Goal: Information Seeking & Learning: Learn about a topic

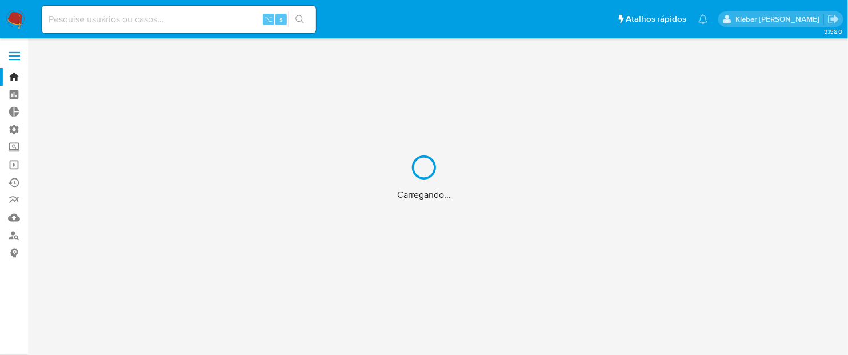
click at [92, 14] on div "Carregando..." at bounding box center [424, 177] width 848 height 355
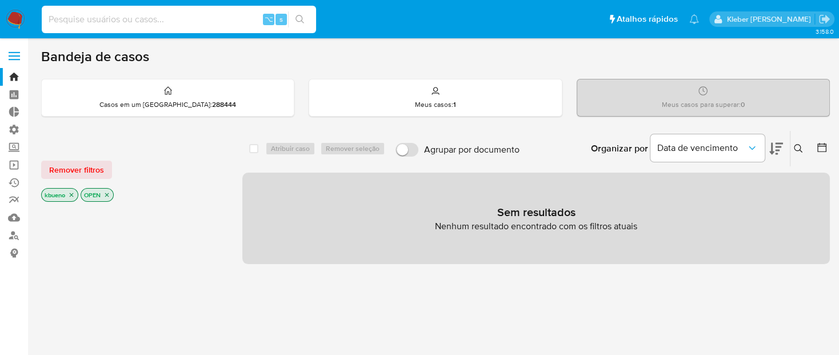
click at [117, 24] on input at bounding box center [179, 19] width 274 height 15
paste input "2184454891"
type input "2184454891"
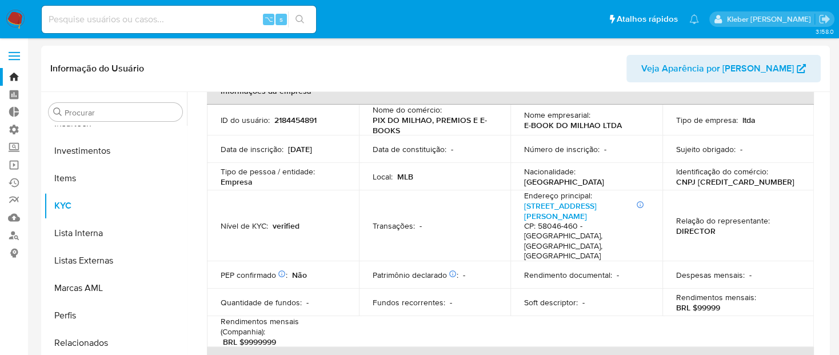
scroll to position [77, 0]
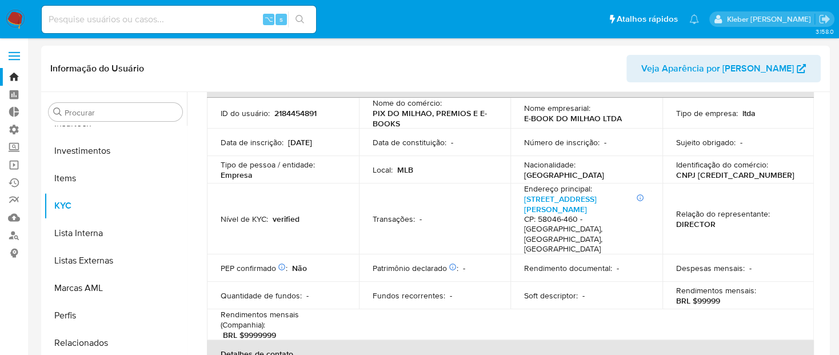
select select "10"
click at [298, 111] on p "2184454891" at bounding box center [295, 113] width 42 height 10
copy p "2184454891"
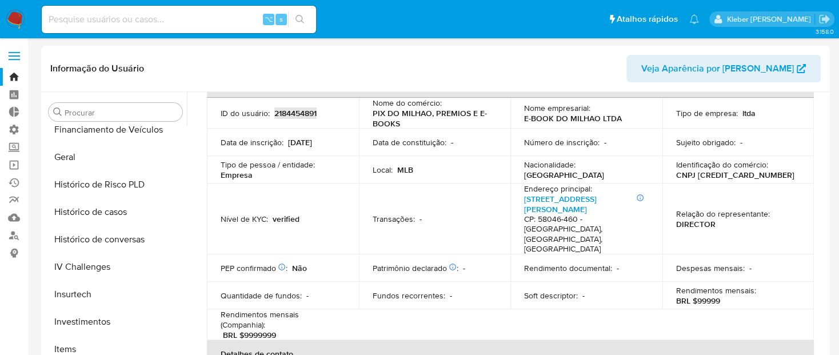
scroll to position [364, 0]
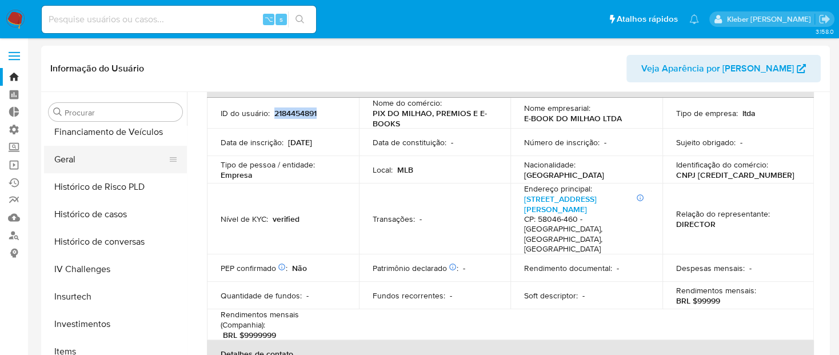
click at [92, 156] on button "Geral" at bounding box center [111, 159] width 134 height 27
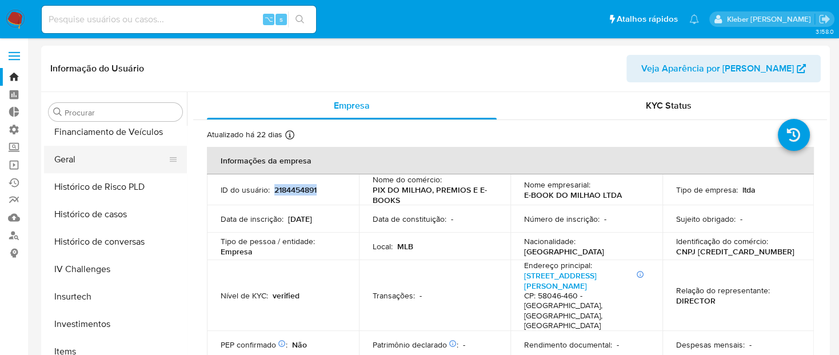
click at [92, 156] on button "Geral" at bounding box center [111, 159] width 134 height 27
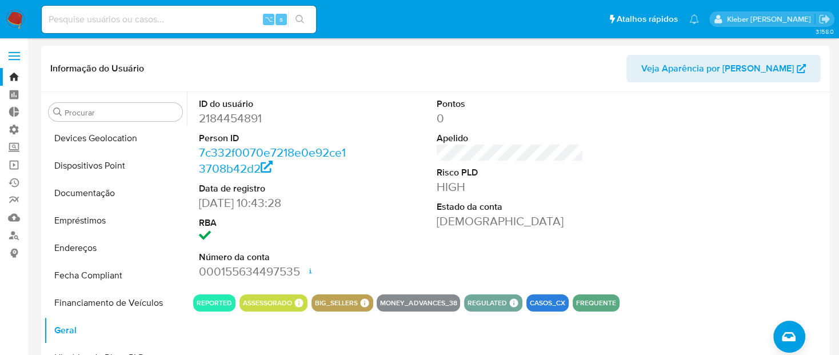
scroll to position [190, 0]
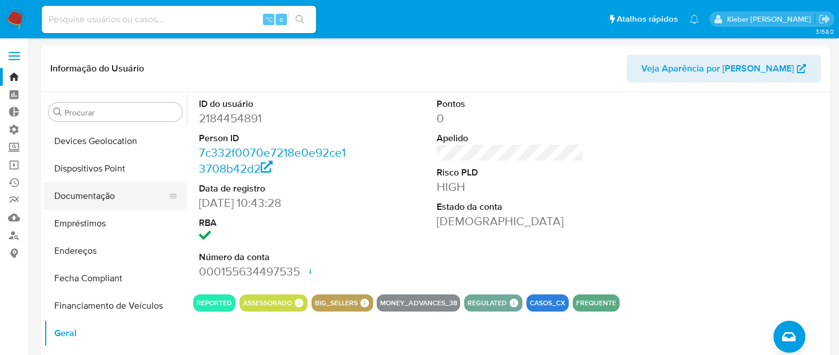
click at [98, 194] on button "Documentação" at bounding box center [111, 195] width 134 height 27
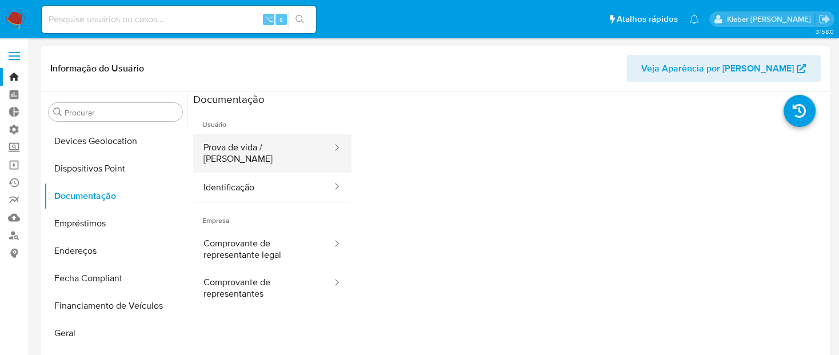
click at [280, 149] on button "Prova de vida / [PERSON_NAME]" at bounding box center [263, 153] width 140 height 39
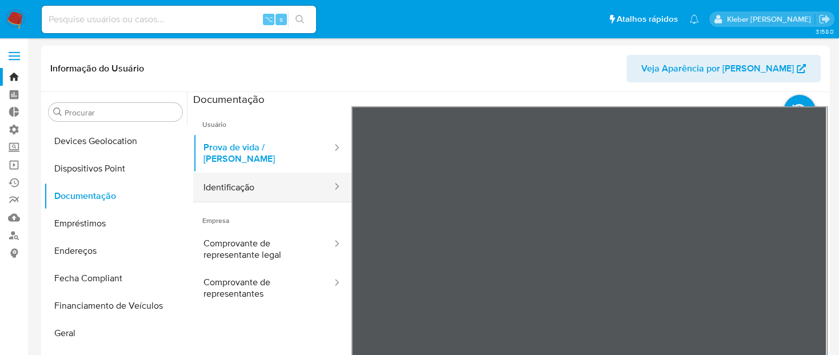
click at [280, 179] on button "Identificação" at bounding box center [263, 187] width 140 height 29
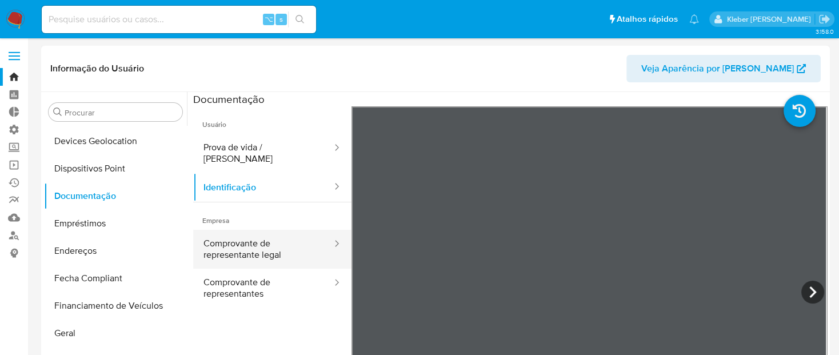
click at [252, 236] on button "Comprovante de representante legal" at bounding box center [263, 249] width 140 height 39
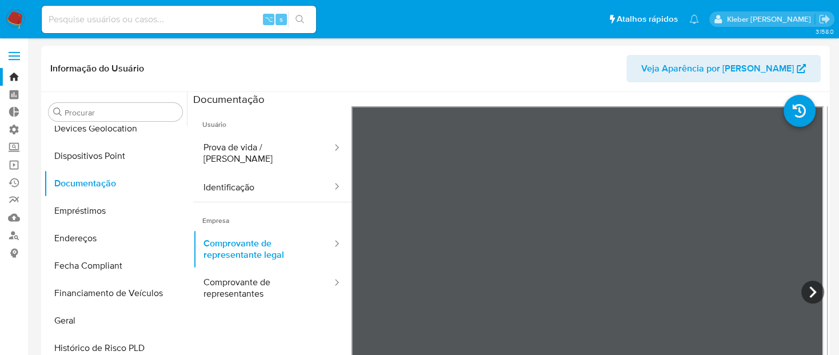
scroll to position [209, 0]
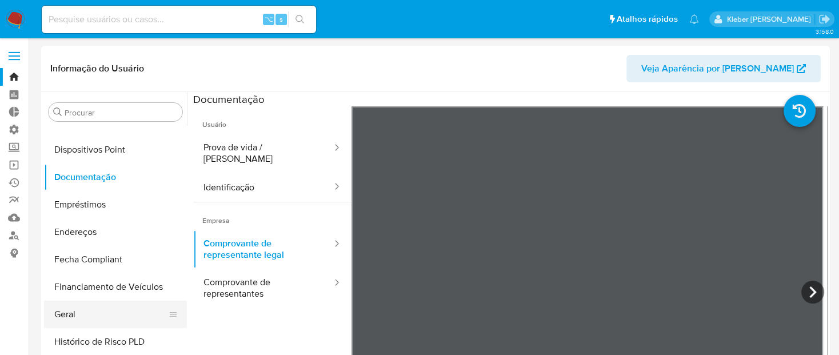
click at [76, 313] on button "Geral" at bounding box center [111, 314] width 134 height 27
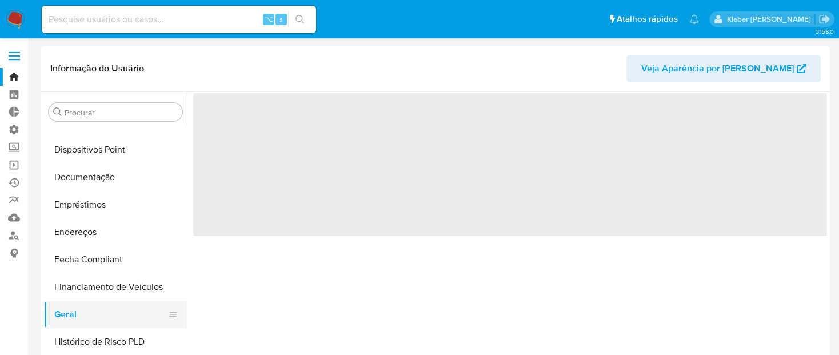
click at [76, 313] on button "Geral" at bounding box center [111, 314] width 134 height 27
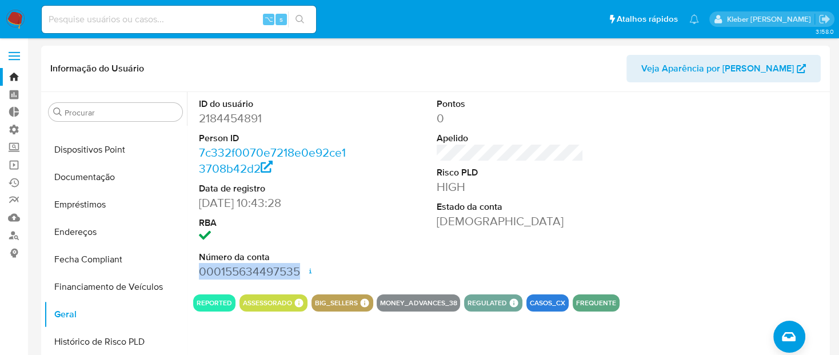
drag, startPoint x: 201, startPoint y: 270, endPoint x: 301, endPoint y: 269, distance: 100.6
click at [301, 269] on dd "000155634497535 Data de abertura [DATE] 08:20 Status ACTIVE" at bounding box center [272, 272] width 147 height 16
copy dd "000155634497535"
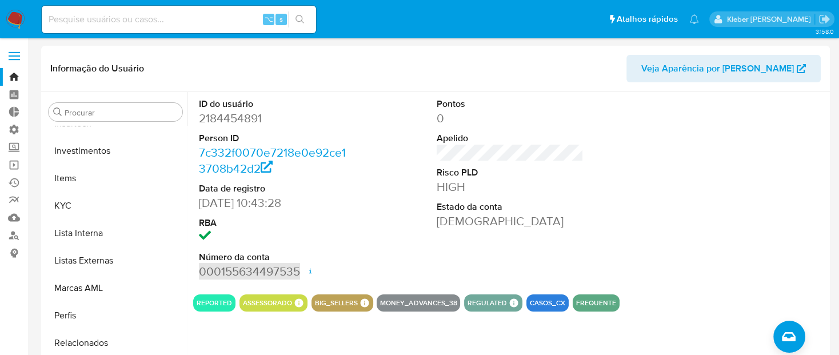
scroll to position [537, 0]
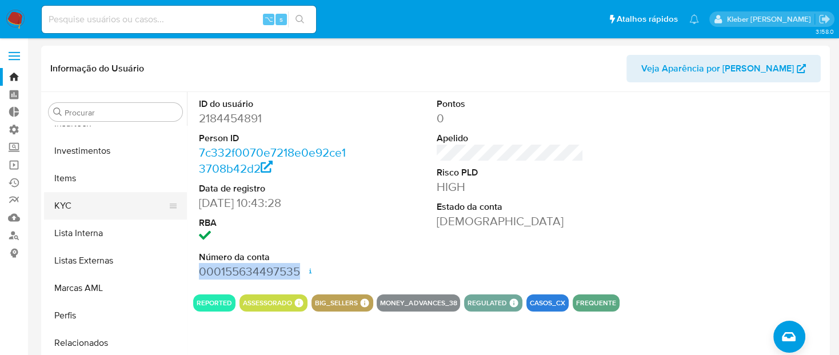
click at [82, 210] on button "KYC" at bounding box center [111, 205] width 134 height 27
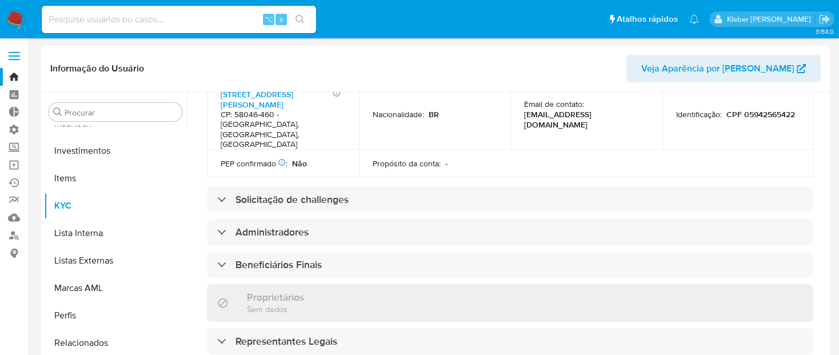
scroll to position [460, 0]
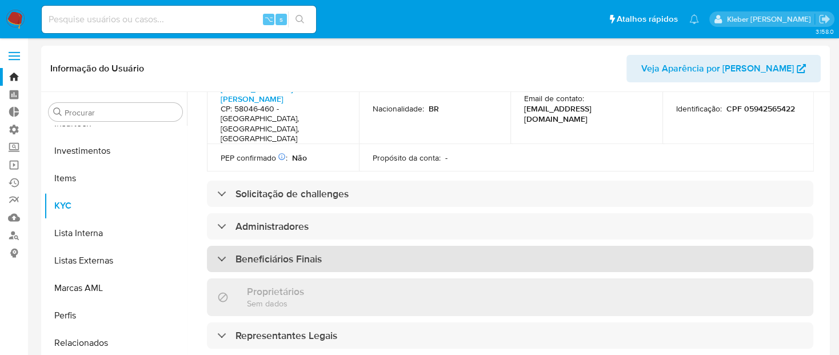
click at [221, 253] on div "Beneficiários Finais" at bounding box center [269, 259] width 105 height 13
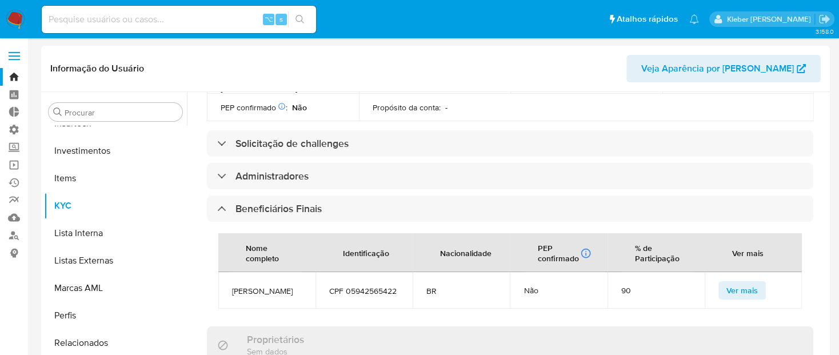
scroll to position [501, 0]
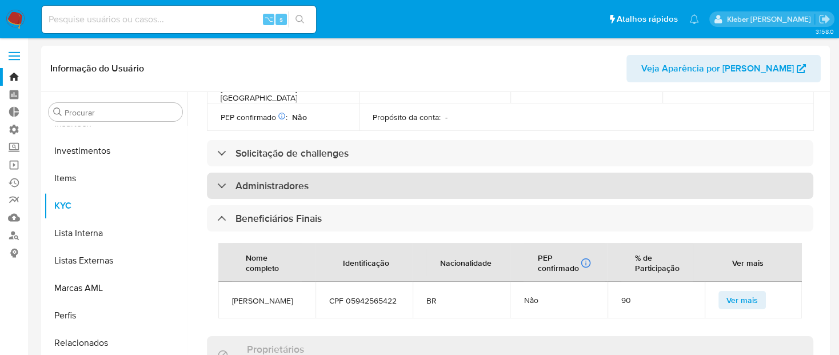
click at [222, 179] on div "Administradores" at bounding box center [262, 185] width 91 height 13
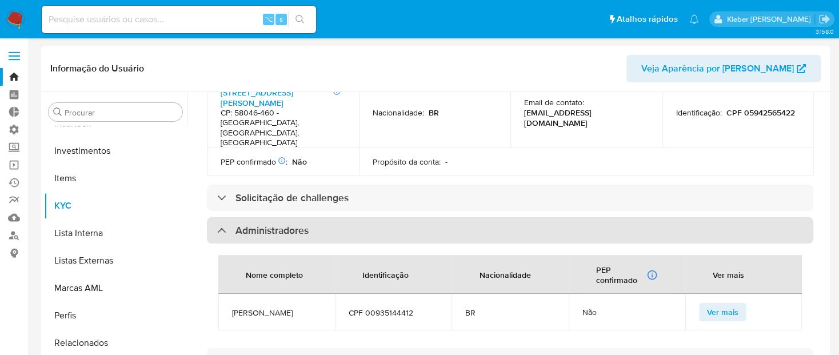
scroll to position [454, 0]
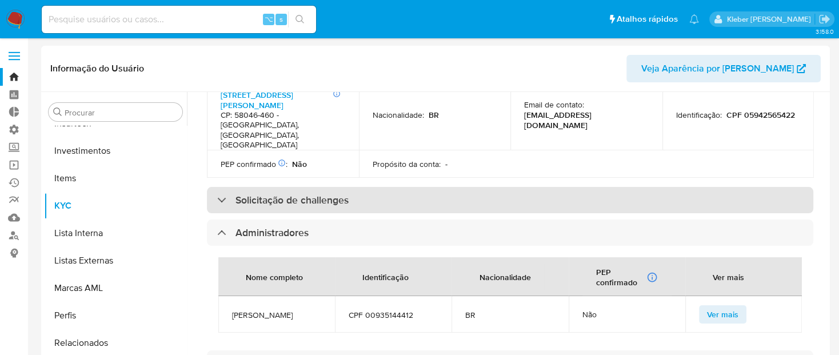
click at [220, 194] on div "Solicitação de challenges" at bounding box center [282, 200] width 131 height 13
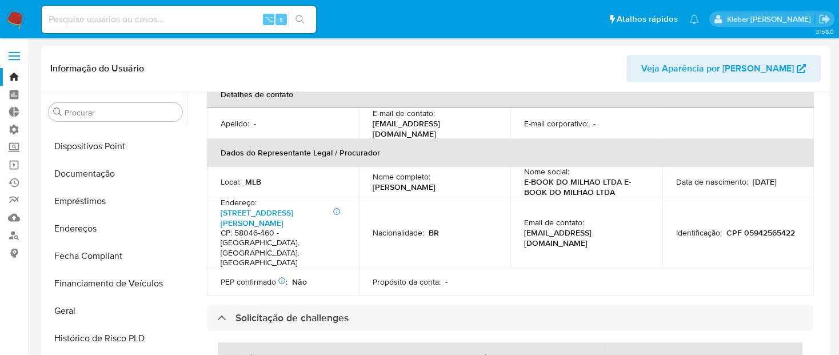
scroll to position [206, 0]
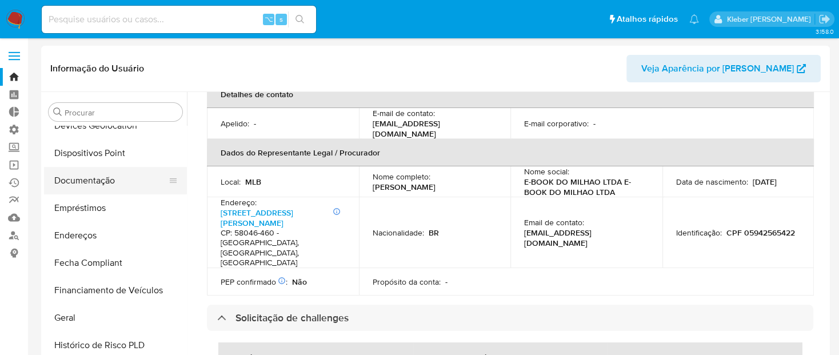
click at [93, 181] on button "Documentação" at bounding box center [111, 180] width 134 height 27
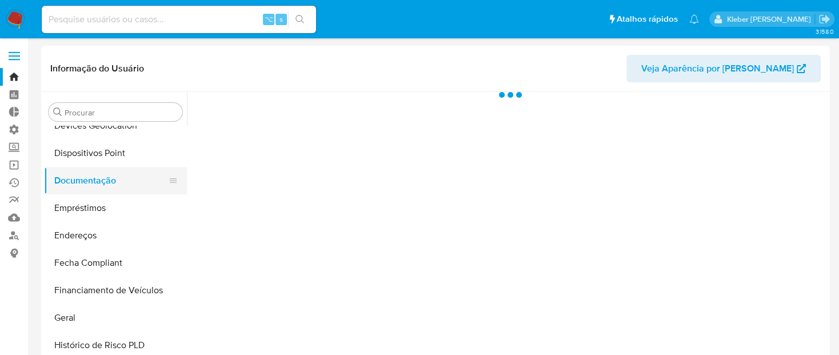
scroll to position [0, 0]
click at [93, 181] on button "Documentação" at bounding box center [111, 180] width 134 height 27
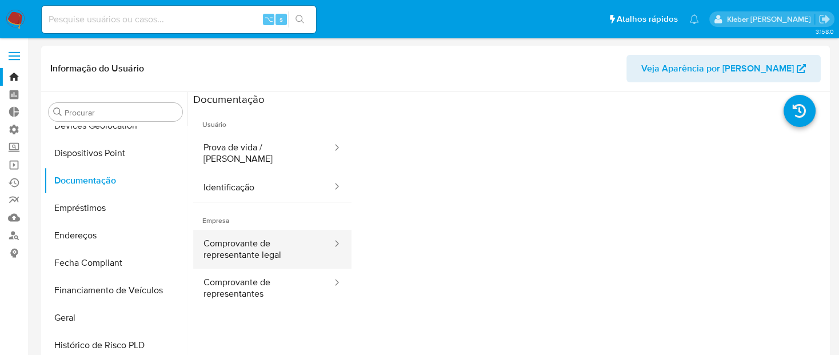
click at [253, 239] on button "Comprovante de representante legal" at bounding box center [263, 249] width 140 height 39
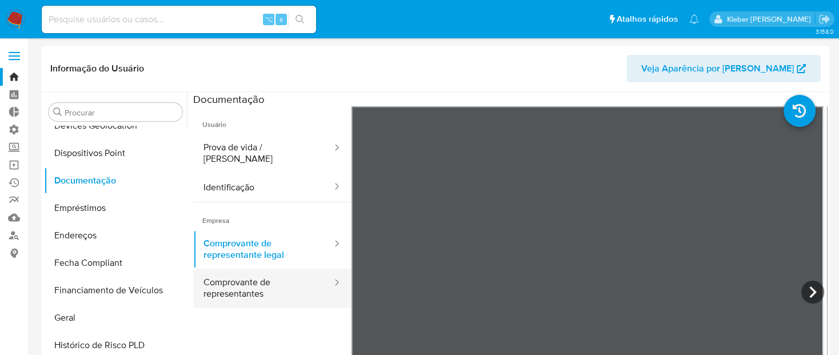
click at [244, 280] on button "Comprovante de representantes" at bounding box center [263, 288] width 140 height 39
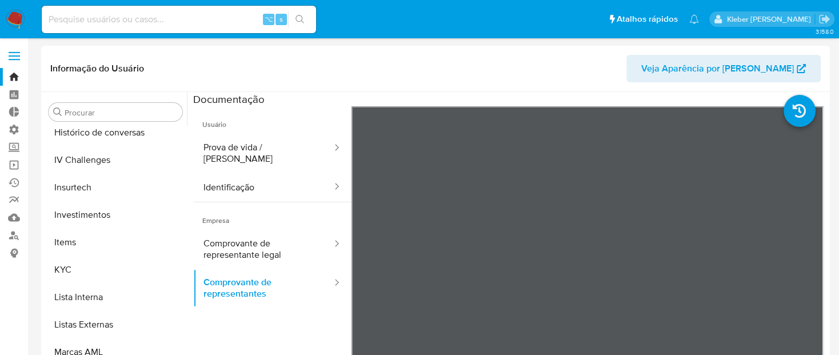
scroll to position [484, 0]
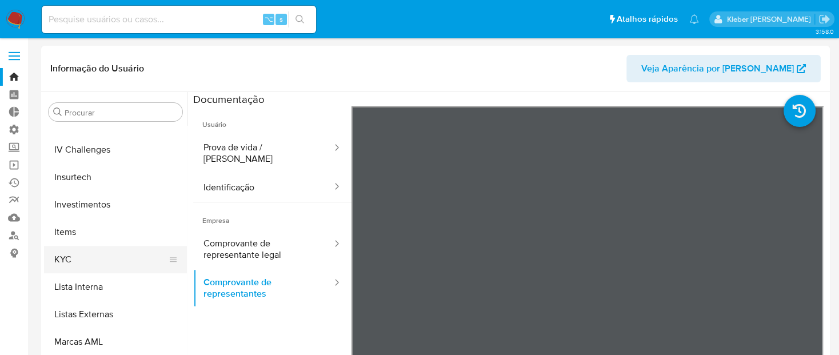
click at [77, 262] on button "KYC" at bounding box center [111, 259] width 134 height 27
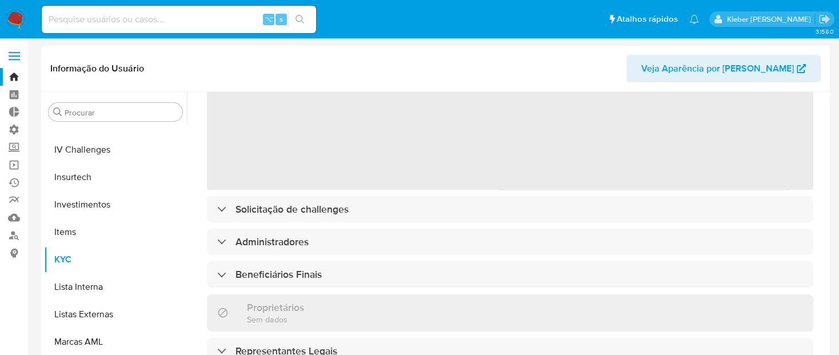
scroll to position [106, 0]
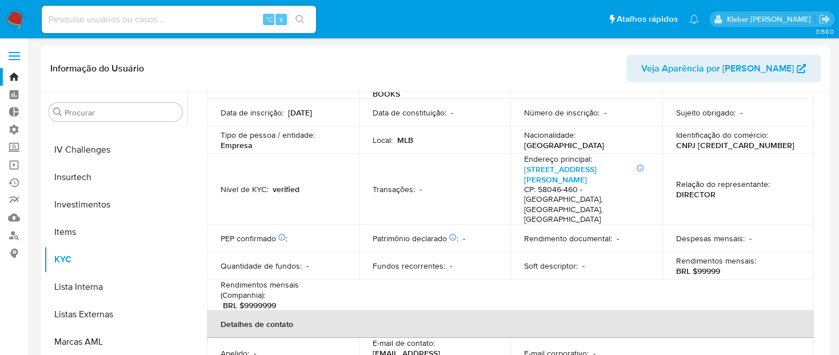
click at [222, 252] on td "Quantidade de fundos : -" at bounding box center [283, 265] width 152 height 27
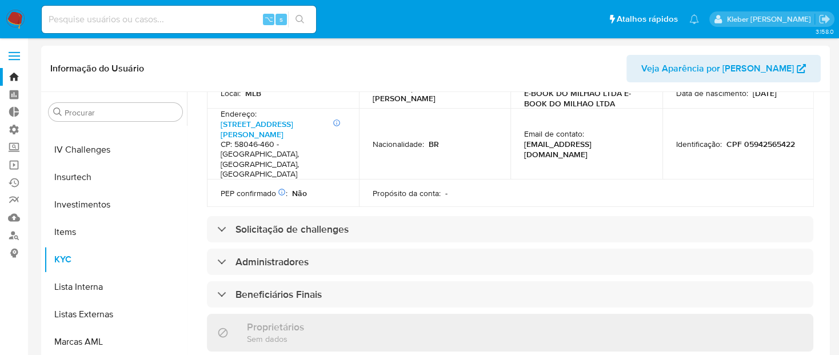
scroll to position [425, 0]
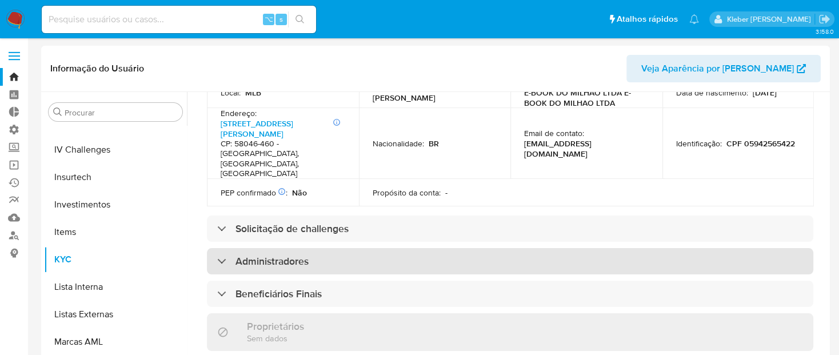
click at [217, 261] on div at bounding box center [217, 261] width 0 height 0
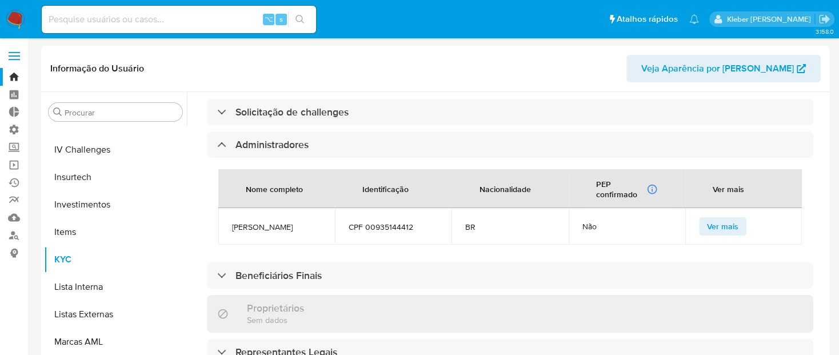
scroll to position [546, 0]
